Goal: Task Accomplishment & Management: Complete application form

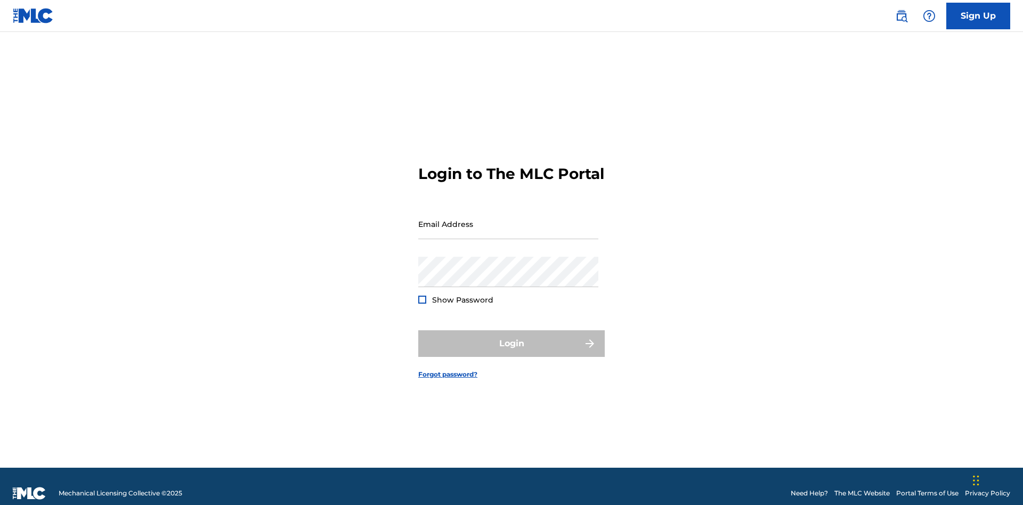
scroll to position [14, 0]
click at [508, 219] on input "Email Address" at bounding box center [508, 224] width 180 height 30
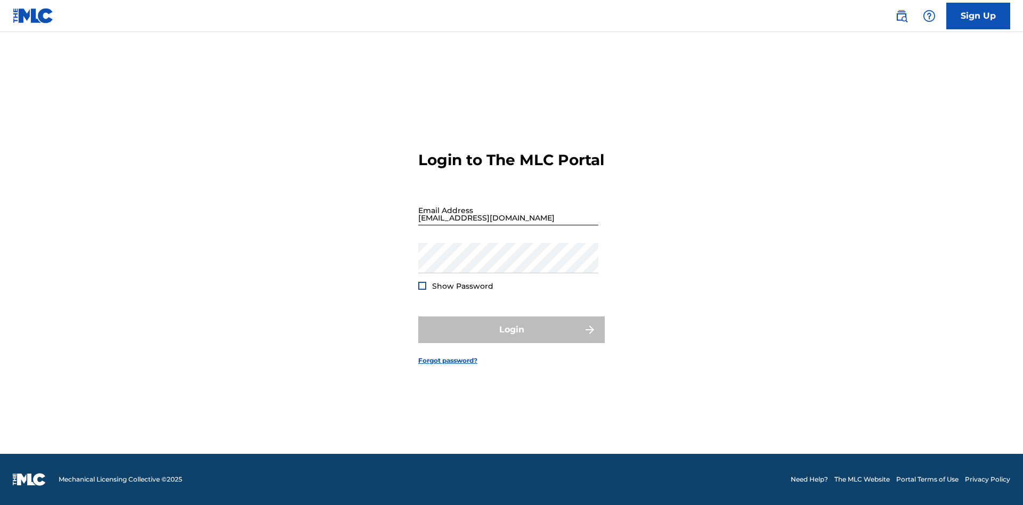
scroll to position [14, 0]
type input "Duke.McTesterson@gmail.com"
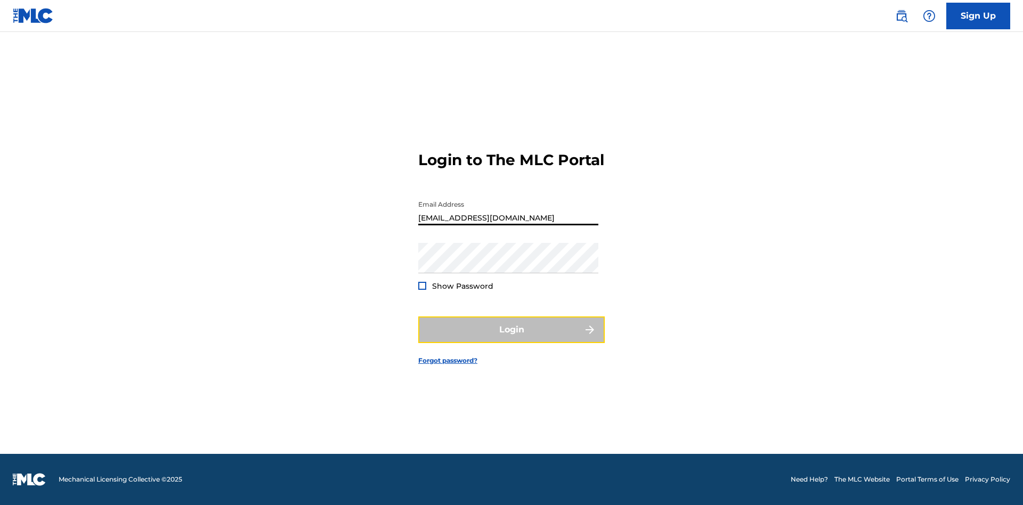
click at [512, 339] on button "Login" at bounding box center [511, 330] width 187 height 27
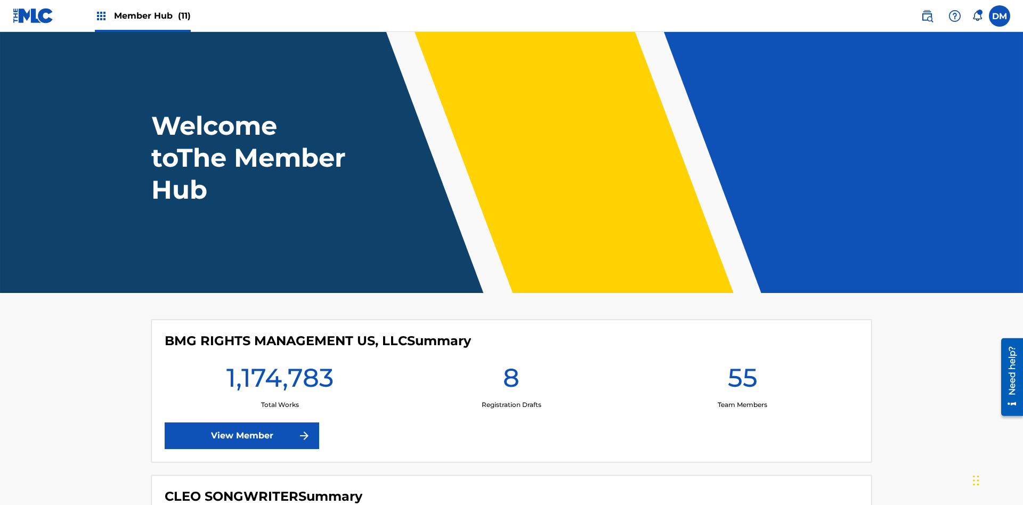
click at [152, 15] on span "Member Hub (11)" at bounding box center [152, 16] width 77 height 12
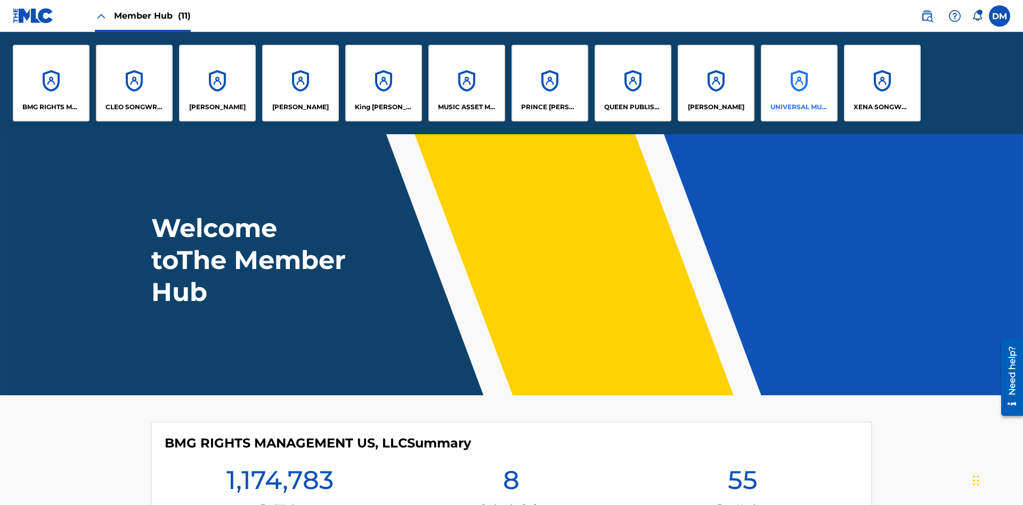
click at [799, 107] on p "UNIVERSAL MUSIC PUB GROUP" at bounding box center [800, 107] width 58 height 10
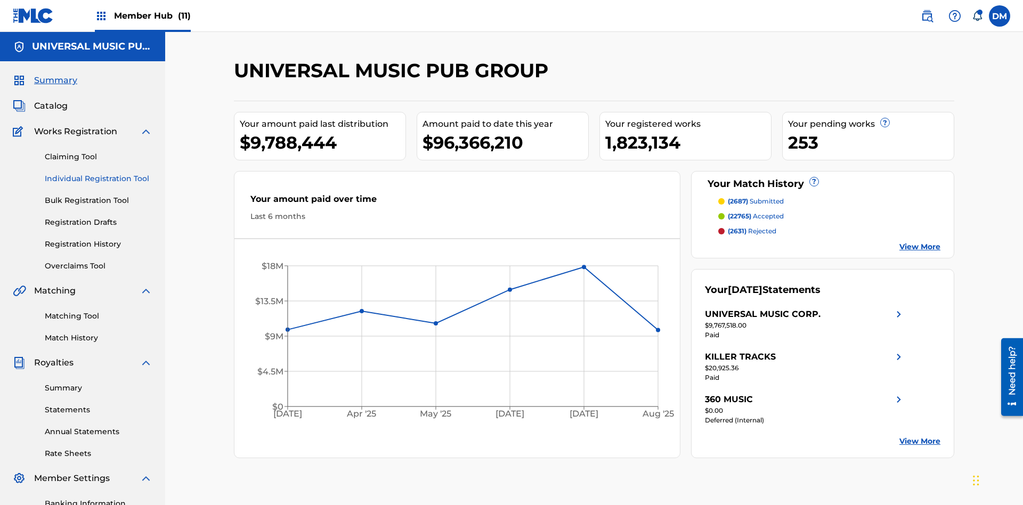
click at [99, 173] on link "Individual Registration Tool" at bounding box center [99, 178] width 108 height 11
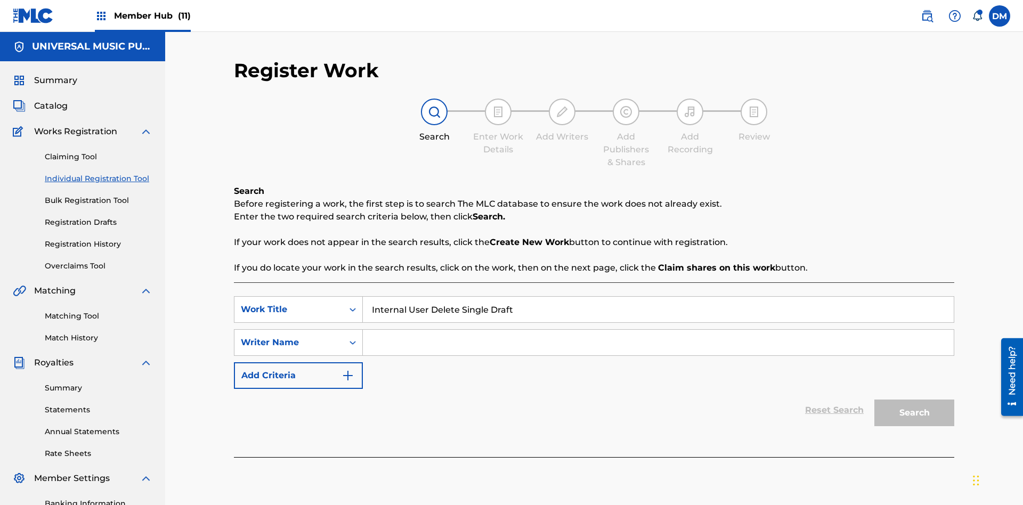
click at [658, 330] on input "Search Form" at bounding box center [658, 343] width 591 height 26
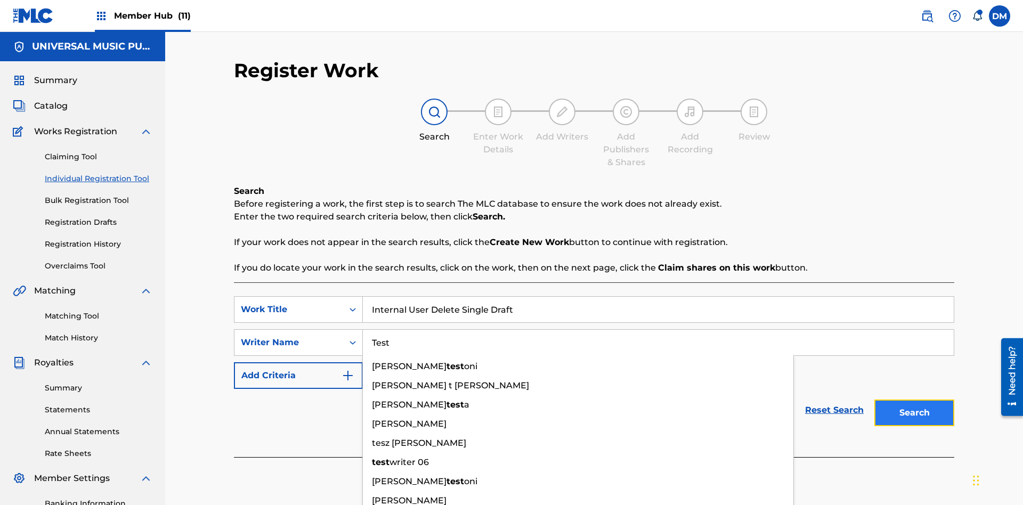
click at [915, 400] on button "Search" at bounding box center [915, 413] width 80 height 27
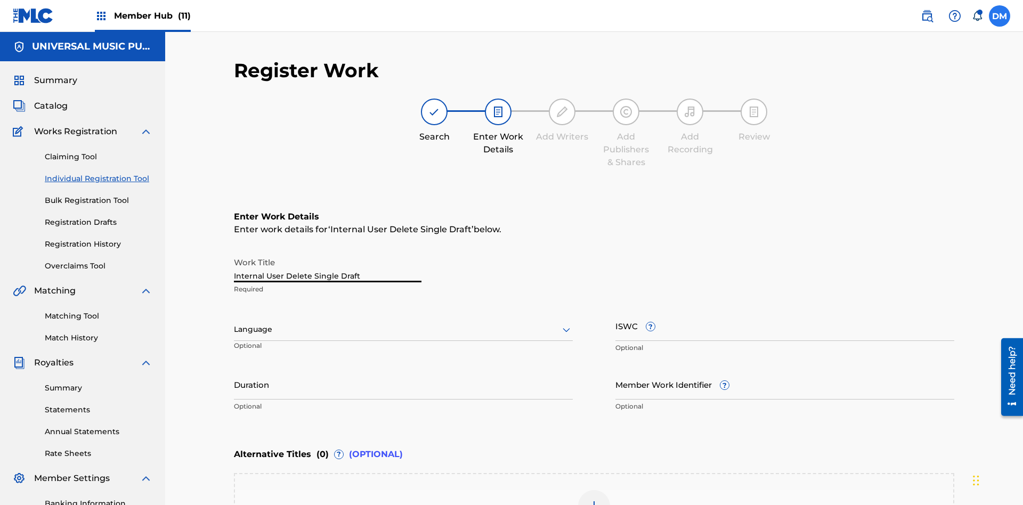
click at [1000, 15] on label at bounding box center [999, 15] width 21 height 21
click at [1000, 16] on input "DM Duke McTesterson duke.mctesterson@gmail.com Notification Preferences Profile…" at bounding box center [1000, 16] width 0 height 0
click at [0, 0] on p "Log out" at bounding box center [0, 0] width 0 height 0
click at [1000, 16] on input "DM Duke McTesterson duke.mctesterson@gmail.com Notification Preferences Profile…" at bounding box center [1000, 16] width 0 height 0
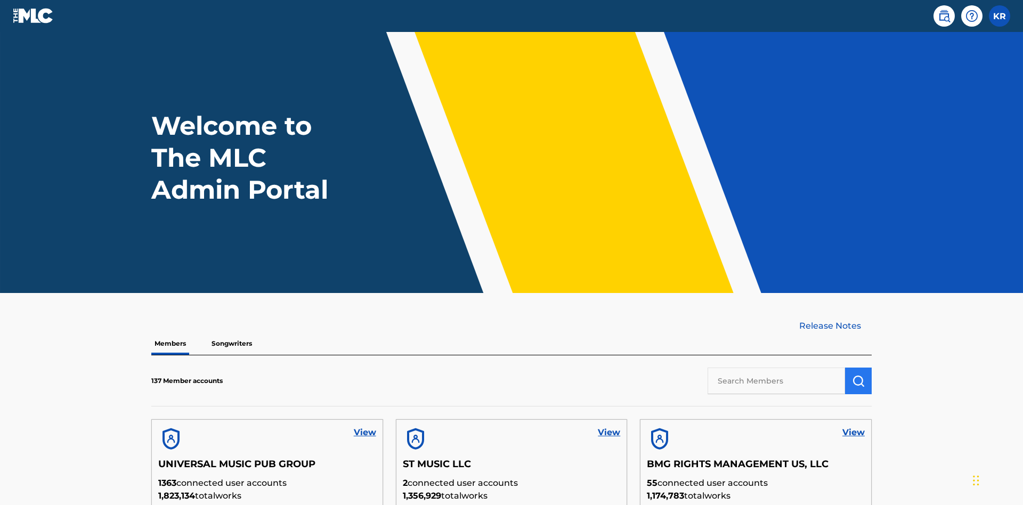
click at [777, 368] on input "text" at bounding box center [777, 381] width 138 height 27
click at [859, 375] on img "submit" at bounding box center [858, 381] width 13 height 13
